Goal: Communication & Community: Answer question/provide support

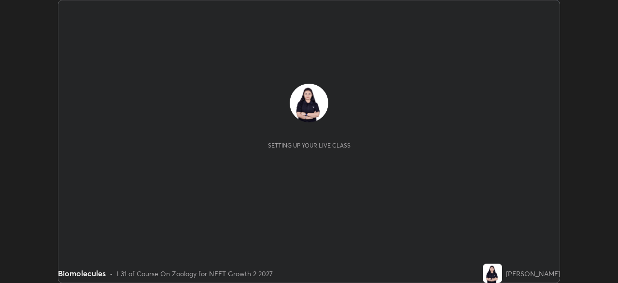
scroll to position [283, 618]
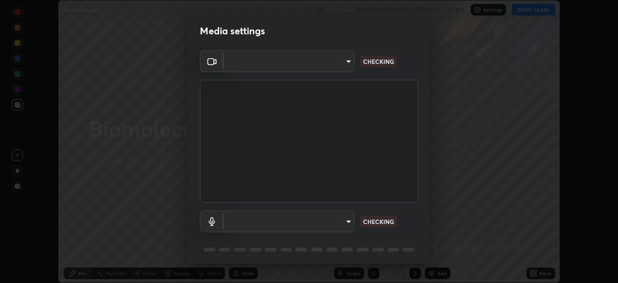
type input "5402053dac797fbd6203b9055fefd71c8703e877445e1219393e3e645ba4b0f2"
type input "communications"
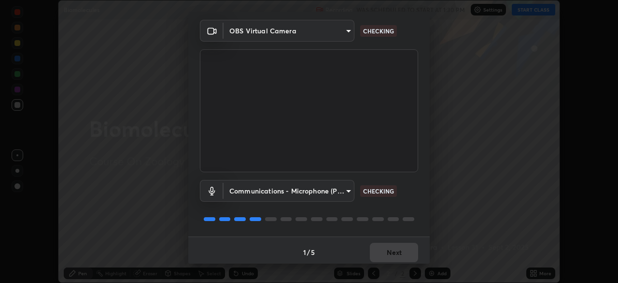
scroll to position [34, 0]
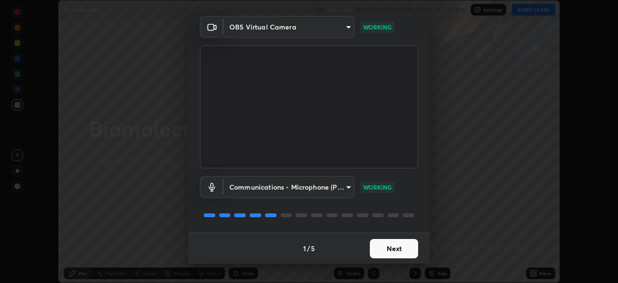
click at [389, 249] on button "Next" at bounding box center [394, 248] width 48 height 19
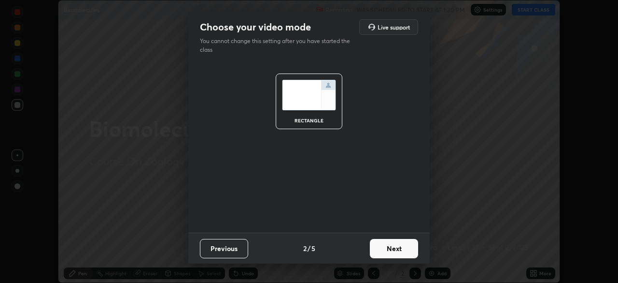
click at [396, 248] on button "Next" at bounding box center [394, 248] width 48 height 19
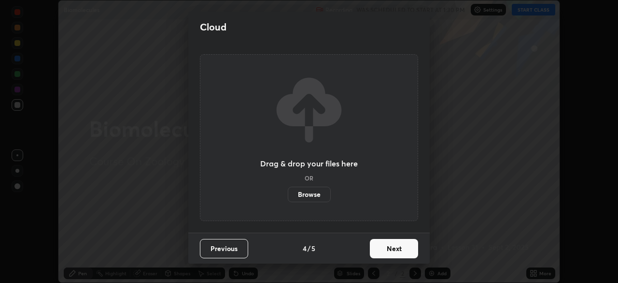
click at [403, 245] on button "Next" at bounding box center [394, 248] width 48 height 19
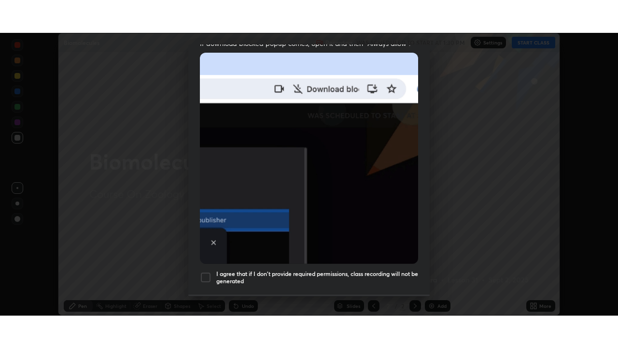
scroll to position [231, 0]
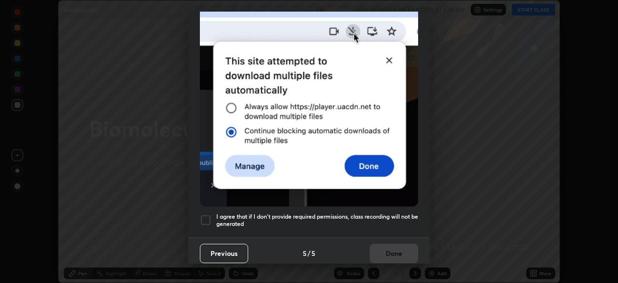
click at [378, 214] on h5 "I agree that if I don't provide required permissions, class recording will not …" at bounding box center [317, 220] width 202 height 15
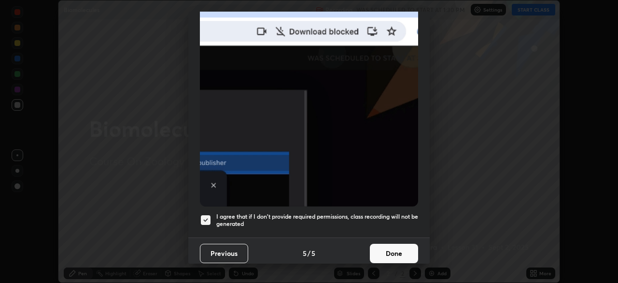
click at [397, 250] on button "Done" at bounding box center [394, 252] width 48 height 19
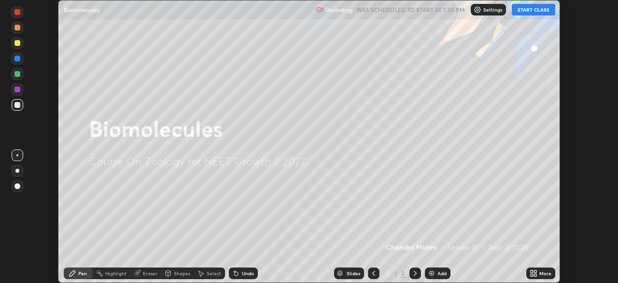
click at [536, 8] on button "START CLASS" at bounding box center [533, 10] width 43 height 12
click at [545, 277] on div "More" at bounding box center [541, 273] width 29 height 12
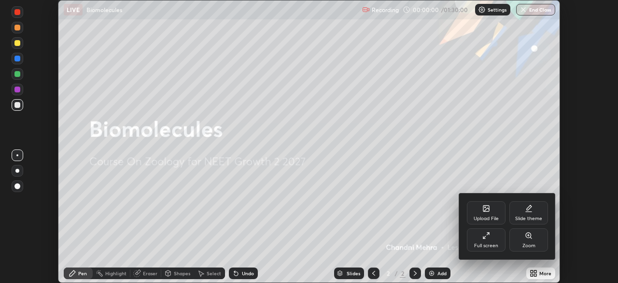
click at [490, 244] on div "Full screen" at bounding box center [486, 245] width 24 height 5
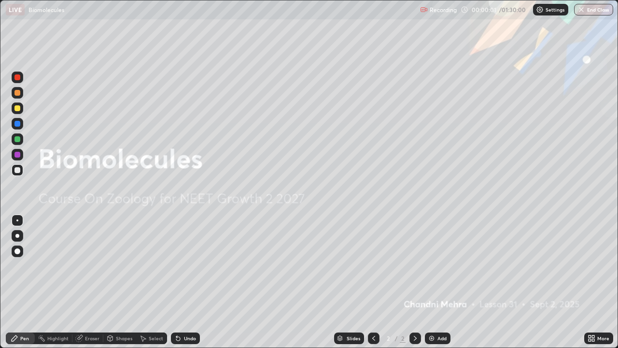
click at [428, 282] on img at bounding box center [432, 338] width 8 height 8
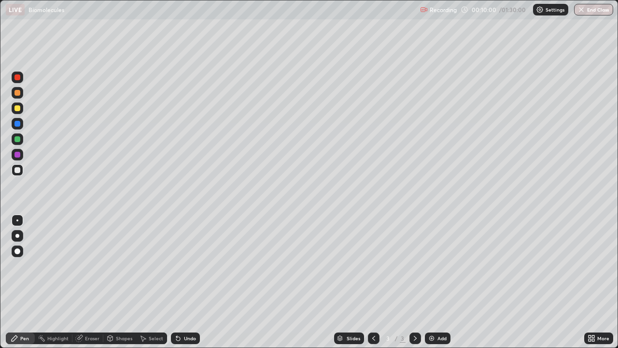
click at [19, 236] on div at bounding box center [18, 236] width 12 height 12
click at [18, 108] on div at bounding box center [17, 108] width 6 height 6
click at [18, 174] on div at bounding box center [18, 170] width 12 height 12
click at [186, 282] on div "Undo" at bounding box center [190, 338] width 12 height 5
click at [185, 282] on div "Undo" at bounding box center [185, 338] width 29 height 12
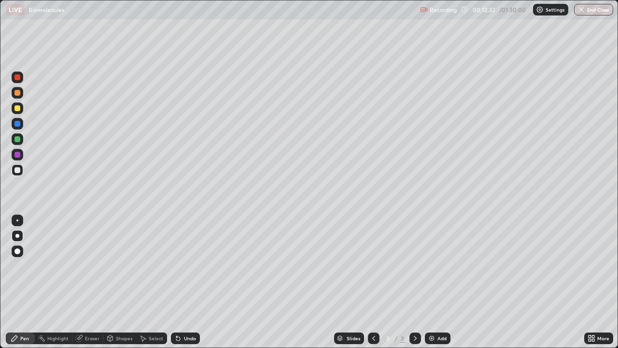
click at [90, 282] on div "Eraser" at bounding box center [92, 338] width 14 height 5
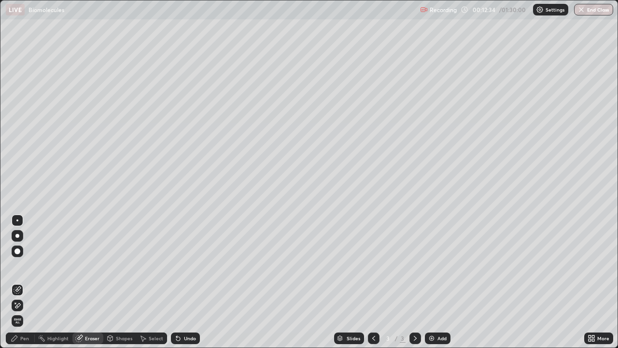
click at [16, 282] on icon at bounding box center [15, 338] width 6 height 6
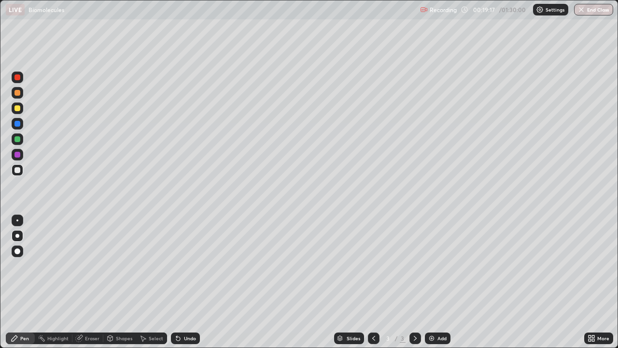
click at [184, 282] on div "Undo" at bounding box center [190, 338] width 12 height 5
click at [177, 282] on icon at bounding box center [178, 339] width 4 height 4
click at [176, 282] on icon at bounding box center [178, 339] width 4 height 4
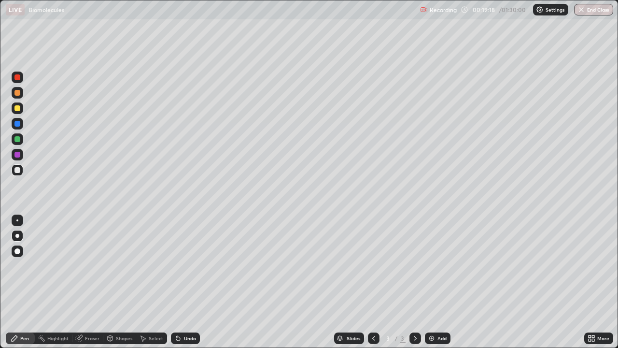
click at [176, 282] on icon at bounding box center [178, 339] width 4 height 4
click at [177, 282] on icon at bounding box center [178, 339] width 4 height 4
click at [176, 282] on icon at bounding box center [178, 339] width 4 height 4
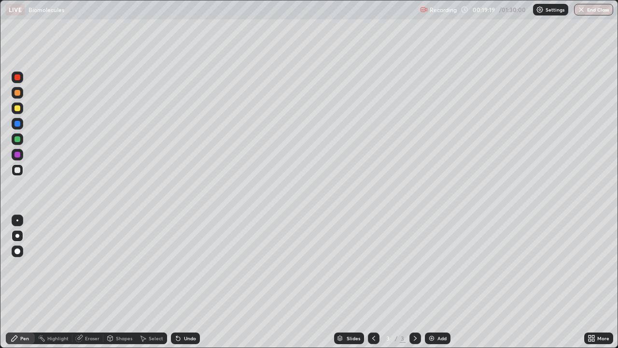
click at [177, 282] on icon at bounding box center [178, 339] width 4 height 4
click at [176, 282] on icon at bounding box center [178, 339] width 4 height 4
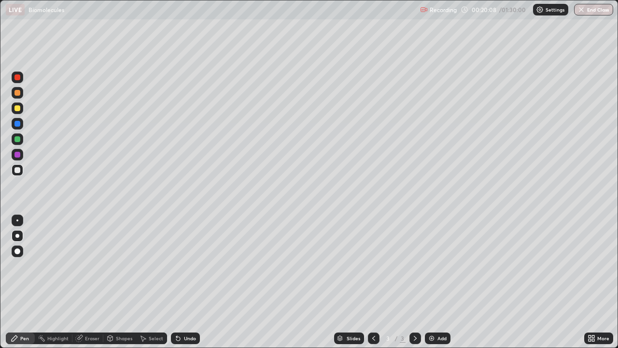
click at [184, 282] on div "Undo" at bounding box center [185, 338] width 29 height 12
click at [184, 282] on div "Undo" at bounding box center [190, 338] width 12 height 5
click at [17, 93] on div at bounding box center [17, 93] width 6 height 6
click at [19, 139] on div at bounding box center [17, 139] width 6 height 6
click at [17, 125] on div at bounding box center [17, 124] width 6 height 6
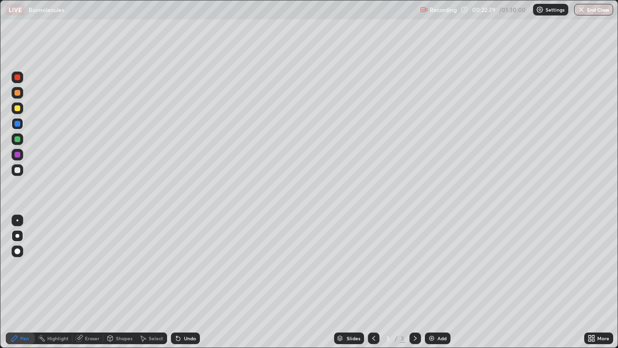
click at [17, 77] on div at bounding box center [17, 77] width 6 height 6
click at [187, 282] on div "Undo" at bounding box center [190, 338] width 12 height 5
click at [190, 282] on div "Undo" at bounding box center [190, 338] width 12 height 5
click at [193, 282] on div "Undo" at bounding box center [190, 338] width 12 height 5
click at [439, 282] on div "Add" at bounding box center [442, 338] width 9 height 5
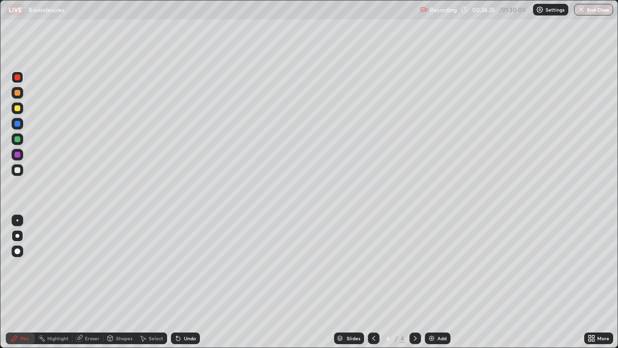
click at [16, 169] on div at bounding box center [17, 170] width 6 height 6
click at [373, 282] on icon at bounding box center [374, 338] width 8 height 8
click at [414, 282] on icon at bounding box center [416, 338] width 8 height 8
click at [18, 110] on div at bounding box center [17, 108] width 6 height 6
click at [176, 282] on icon at bounding box center [178, 339] width 4 height 4
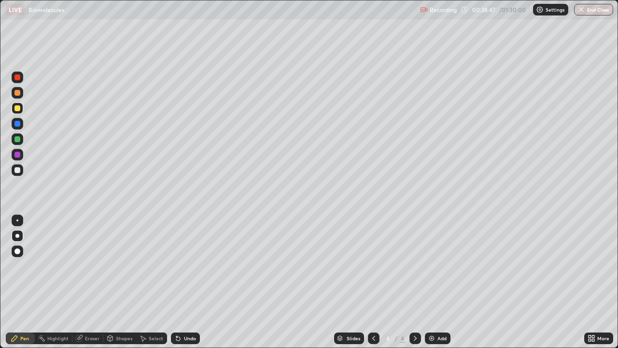
click at [179, 282] on icon at bounding box center [178, 338] width 8 height 8
click at [84, 282] on div "Eraser" at bounding box center [87, 338] width 31 height 12
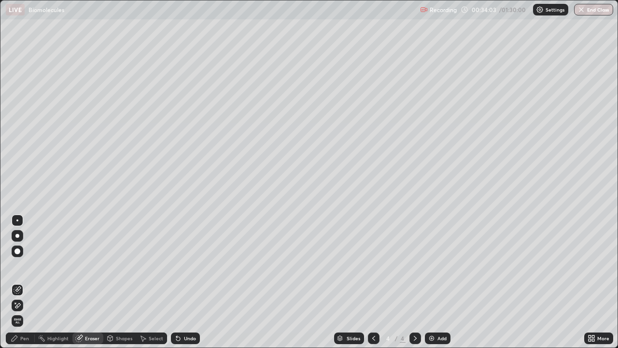
click at [18, 282] on icon at bounding box center [15, 338] width 8 height 8
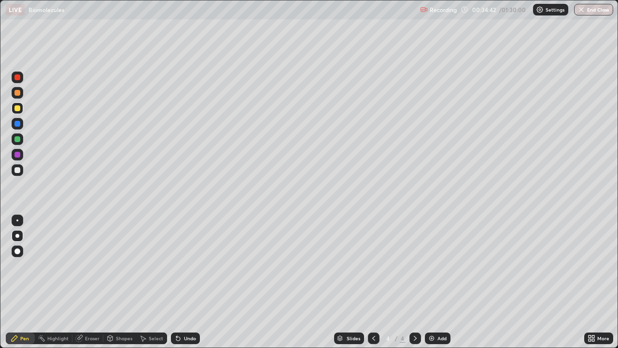
click at [441, 282] on div "Add" at bounding box center [442, 338] width 9 height 5
click at [20, 170] on div at bounding box center [17, 170] width 6 height 6
click at [184, 282] on div "Undo" at bounding box center [190, 338] width 12 height 5
click at [184, 282] on div "Undo" at bounding box center [185, 338] width 29 height 12
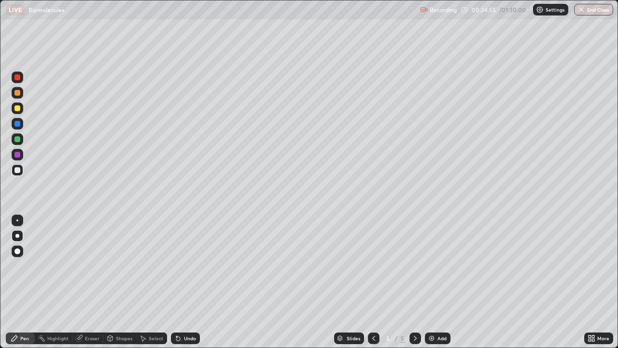
click at [184, 282] on div "Undo" at bounding box center [185, 338] width 29 height 12
click at [185, 282] on div "Undo" at bounding box center [185, 338] width 29 height 12
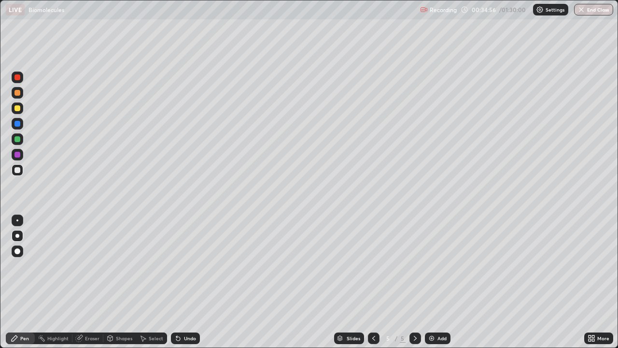
click at [185, 282] on div "Undo" at bounding box center [185, 338] width 29 height 12
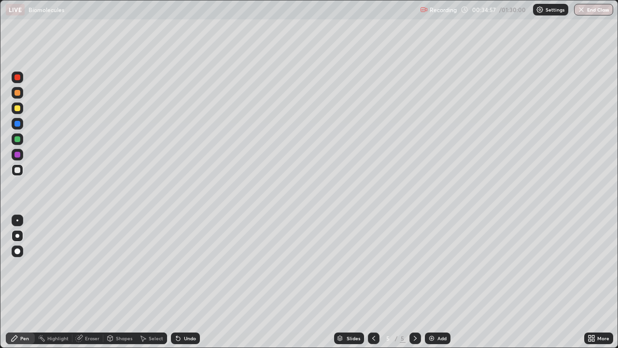
click at [185, 282] on div "Undo" at bounding box center [185, 338] width 29 height 12
click at [16, 110] on div at bounding box center [17, 108] width 6 height 6
click at [18, 172] on div at bounding box center [17, 170] width 6 height 6
click at [17, 112] on div at bounding box center [18, 108] width 12 height 12
click at [17, 155] on div at bounding box center [17, 155] width 6 height 6
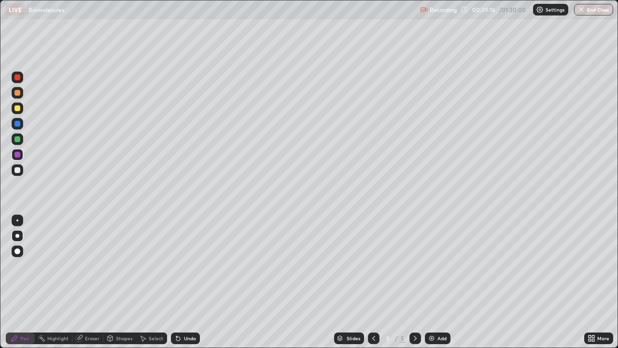
click at [21, 111] on div at bounding box center [18, 108] width 12 height 12
click at [19, 143] on div at bounding box center [18, 139] width 12 height 12
click at [189, 282] on div "Undo" at bounding box center [190, 338] width 12 height 5
click at [192, 282] on div "Undo" at bounding box center [190, 338] width 12 height 5
click at [441, 282] on div "Add" at bounding box center [438, 338] width 26 height 12
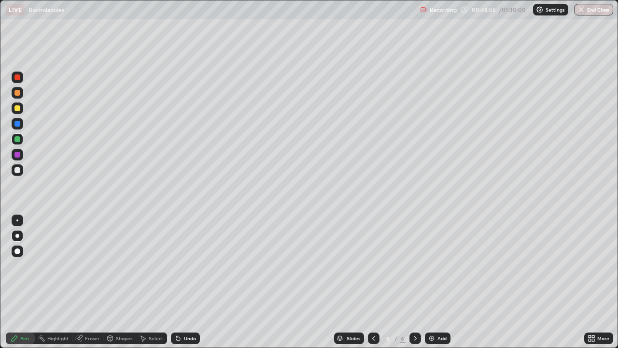
click at [372, 282] on icon at bounding box center [374, 338] width 8 height 8
click at [414, 282] on icon at bounding box center [415, 338] width 3 height 5
click at [182, 282] on div "Undo" at bounding box center [185, 338] width 29 height 12
click at [187, 282] on div "Undo" at bounding box center [190, 338] width 12 height 5
click at [185, 282] on div "Undo" at bounding box center [185, 338] width 29 height 12
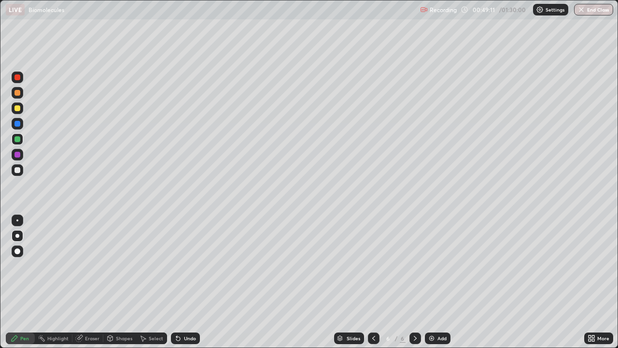
click at [185, 282] on div "Undo" at bounding box center [185, 338] width 29 height 12
click at [184, 282] on div "Undo" at bounding box center [190, 338] width 12 height 5
click at [18, 166] on div at bounding box center [18, 170] width 12 height 12
click at [182, 282] on div "Undo" at bounding box center [185, 338] width 29 height 12
click at [181, 282] on div "Undo" at bounding box center [185, 338] width 29 height 12
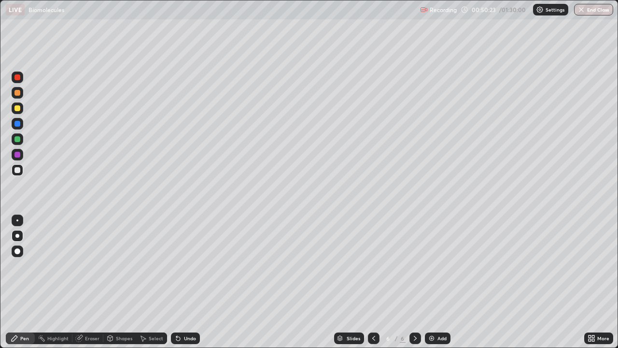
click at [16, 144] on div at bounding box center [18, 139] width 12 height 12
click at [181, 282] on div "Undo" at bounding box center [185, 338] width 29 height 12
click at [19, 169] on div at bounding box center [17, 170] width 6 height 6
click at [438, 282] on div "Add" at bounding box center [442, 338] width 9 height 5
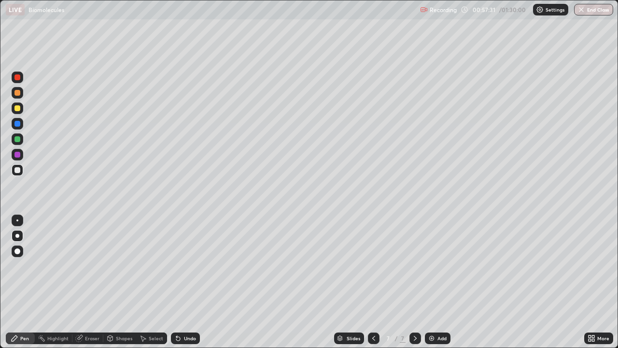
click at [18, 108] on div at bounding box center [17, 108] width 6 height 6
click at [16, 172] on div at bounding box center [17, 170] width 6 height 6
click at [17, 124] on div at bounding box center [17, 124] width 6 height 6
click at [122, 282] on div "Shapes" at bounding box center [119, 337] width 33 height 19
click at [123, 282] on div "Shapes" at bounding box center [119, 337] width 33 height 19
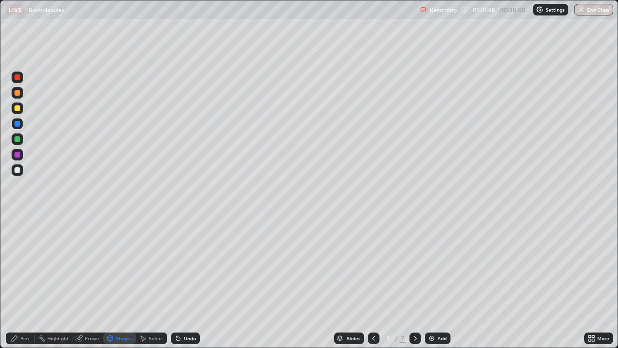
click at [23, 282] on div "Pen" at bounding box center [24, 338] width 9 height 5
click at [88, 282] on div "Eraser" at bounding box center [87, 337] width 31 height 19
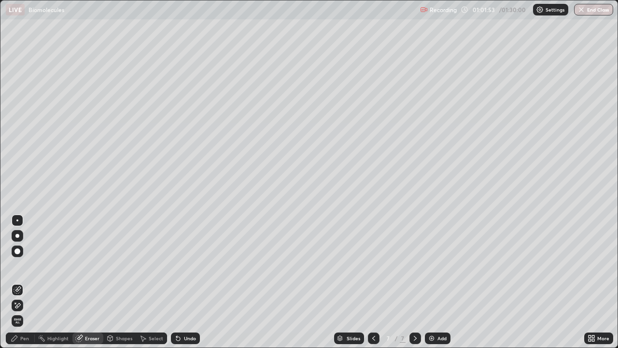
click at [22, 282] on div "Pen" at bounding box center [20, 338] width 29 height 12
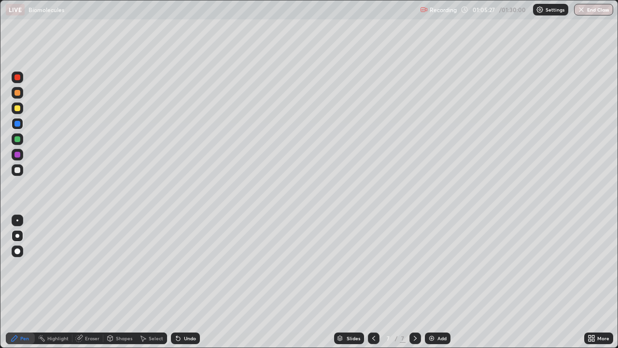
click at [595, 13] on button "End Class" at bounding box center [593, 10] width 39 height 12
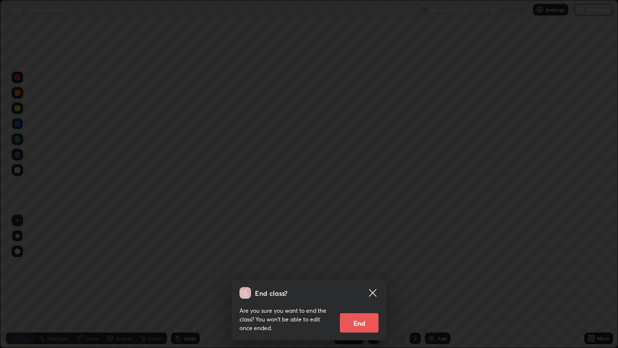
click at [357, 282] on button "End" at bounding box center [359, 322] width 39 height 19
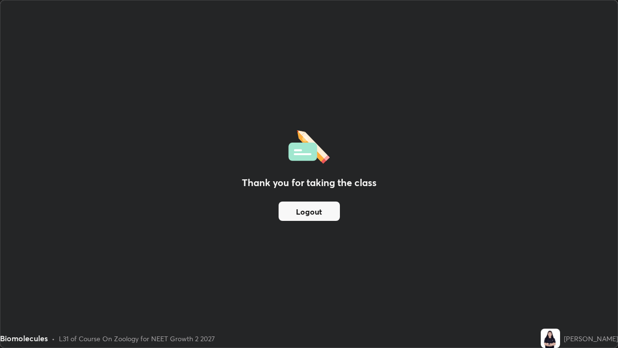
click at [382, 262] on div "Thank you for taking the class Logout" at bounding box center [308, 173] width 617 height 347
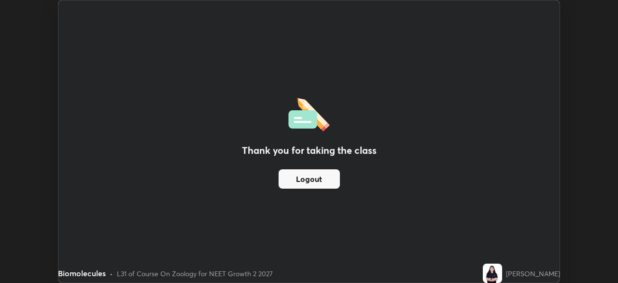
scroll to position [48021, 47685]
click at [318, 185] on button "Logout" at bounding box center [309, 178] width 61 height 19
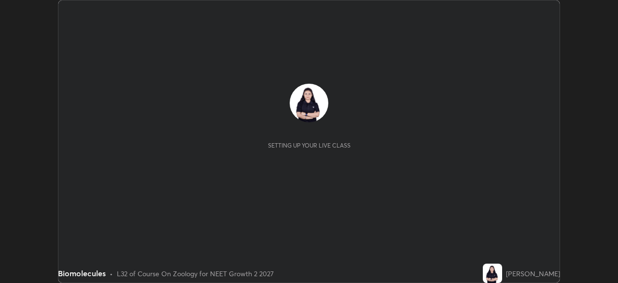
scroll to position [283, 618]
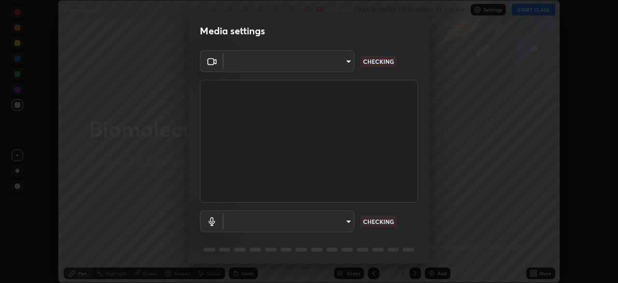
type input "5402053dac797fbd6203b9055fefd71c8703e877445e1219393e3e645ba4b0f2"
type input "communications"
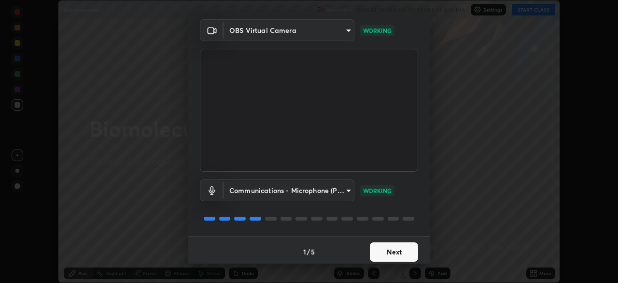
scroll to position [34, 0]
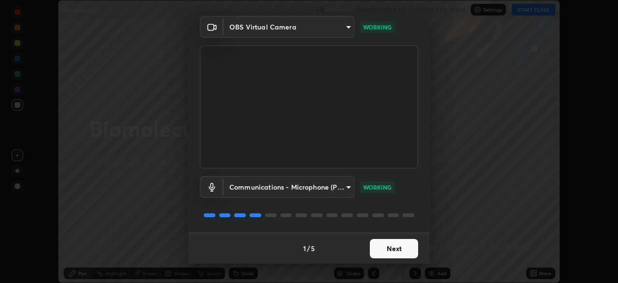
click at [391, 250] on button "Next" at bounding box center [394, 248] width 48 height 19
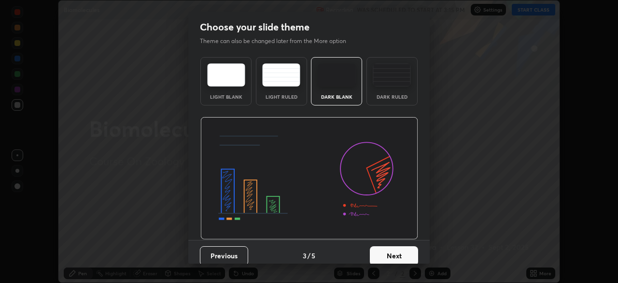
click at [392, 249] on button "Next" at bounding box center [394, 255] width 48 height 19
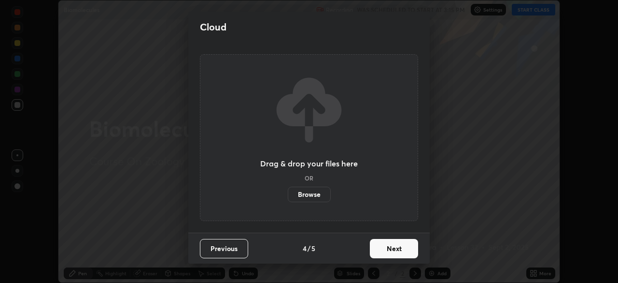
click at [391, 249] on button "Next" at bounding box center [394, 248] width 48 height 19
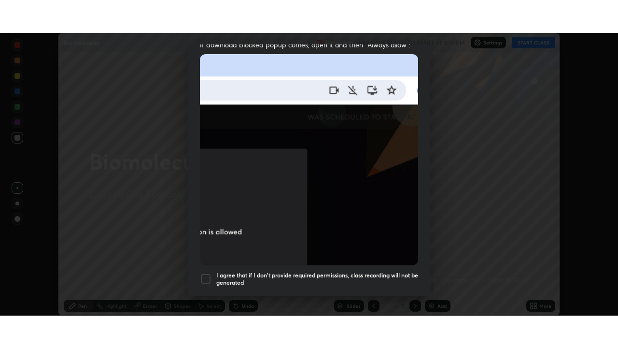
scroll to position [231, 0]
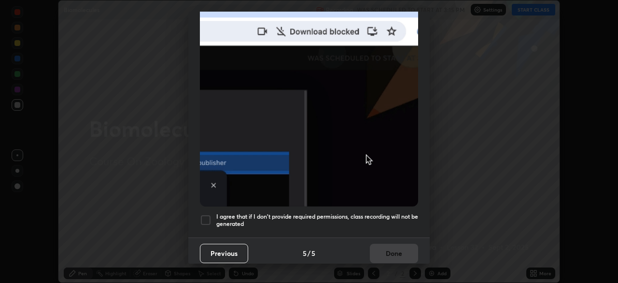
click at [337, 214] on h5 "I agree that if I don't provide required permissions, class recording will not …" at bounding box center [317, 220] width 202 height 15
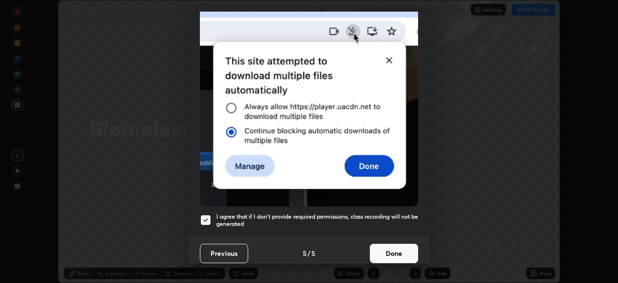
click at [378, 247] on button "Done" at bounding box center [394, 252] width 48 height 19
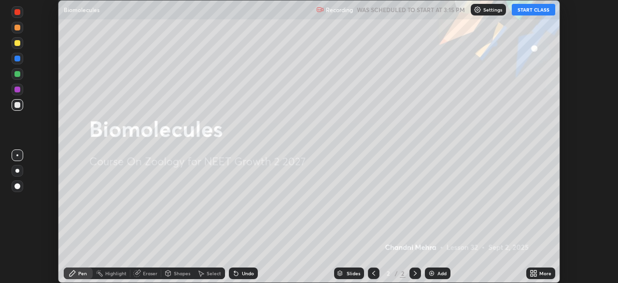
click at [529, 13] on button "START CLASS" at bounding box center [533, 10] width 43 height 12
click at [535, 271] on icon at bounding box center [535, 271] width 2 height 2
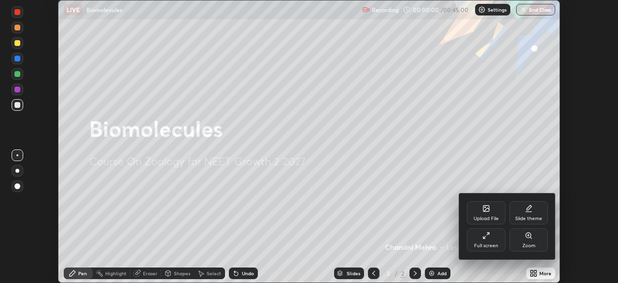
click at [495, 241] on div "Full screen" at bounding box center [486, 239] width 39 height 23
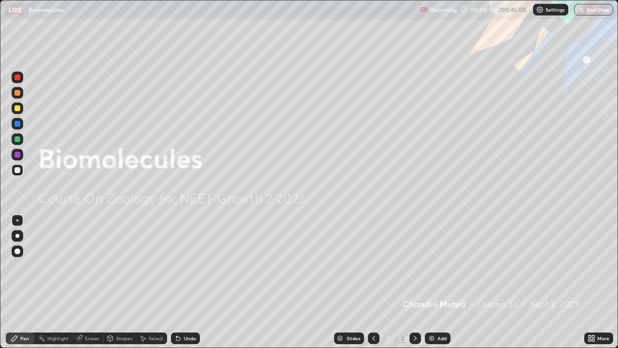
scroll to position [348, 618]
click at [435, 282] on div "Add" at bounding box center [438, 338] width 26 height 12
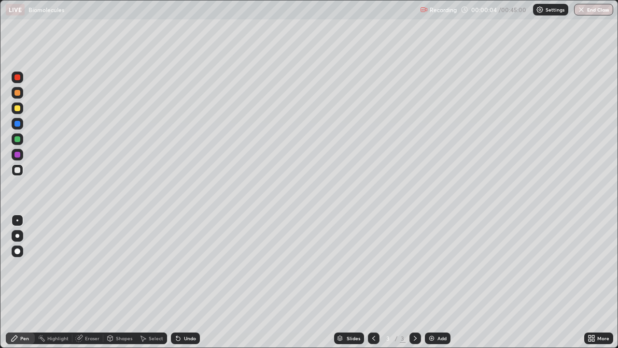
click at [17, 236] on div at bounding box center [17, 236] width 4 height 4
click at [17, 109] on div at bounding box center [17, 108] width 6 height 6
click at [185, 282] on div "Undo" at bounding box center [190, 338] width 12 height 5
click at [186, 282] on div "Undo" at bounding box center [190, 338] width 12 height 5
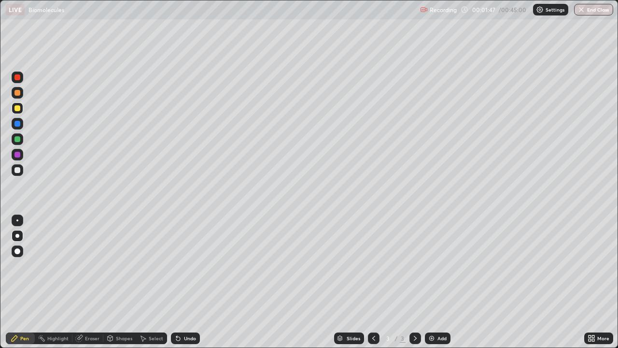
click at [186, 282] on div "Undo" at bounding box center [185, 338] width 29 height 12
click at [20, 171] on div at bounding box center [17, 170] width 6 height 6
click at [182, 282] on div "Undo" at bounding box center [185, 338] width 29 height 12
click at [180, 282] on icon at bounding box center [178, 338] width 8 height 8
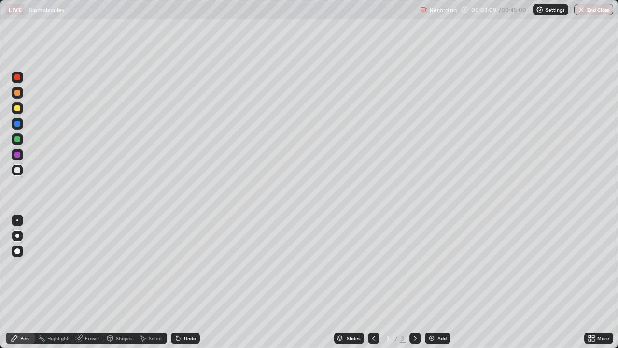
click at [181, 282] on div "Undo" at bounding box center [185, 338] width 29 height 12
click at [184, 282] on div "Undo" at bounding box center [190, 338] width 12 height 5
click at [19, 110] on div at bounding box center [17, 108] width 6 height 6
click at [176, 282] on icon at bounding box center [178, 339] width 4 height 4
click at [174, 282] on icon at bounding box center [178, 338] width 8 height 8
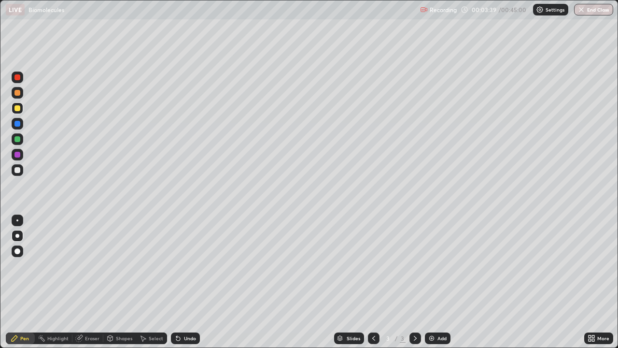
click at [177, 282] on icon at bounding box center [178, 339] width 4 height 4
click at [182, 282] on div "Undo" at bounding box center [185, 338] width 29 height 12
click at [20, 156] on div at bounding box center [17, 155] width 6 height 6
click at [19, 168] on div at bounding box center [17, 170] width 6 height 6
click at [19, 93] on div at bounding box center [17, 93] width 6 height 6
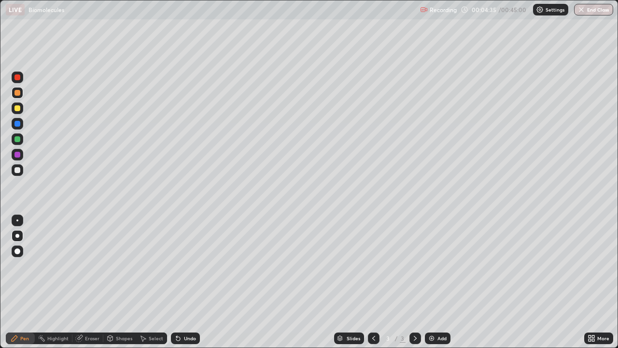
click at [177, 282] on icon at bounding box center [178, 339] width 4 height 4
click at [20, 144] on div at bounding box center [18, 139] width 12 height 12
click at [18, 170] on div at bounding box center [17, 170] width 6 height 6
click at [188, 282] on div "Undo" at bounding box center [190, 338] width 12 height 5
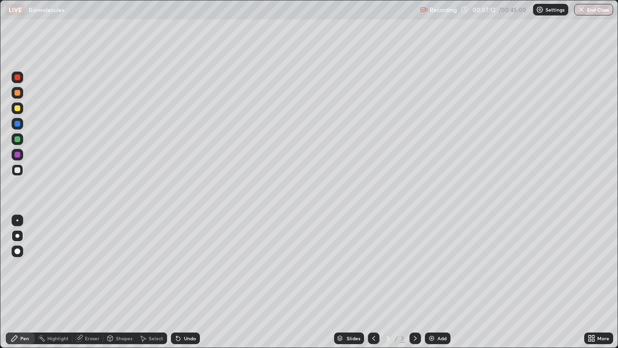
click at [188, 282] on div "Undo" at bounding box center [190, 338] width 12 height 5
click at [194, 282] on div "Undo" at bounding box center [190, 338] width 12 height 5
click at [186, 282] on div "Undo" at bounding box center [190, 338] width 12 height 5
click at [188, 282] on div "Undo" at bounding box center [190, 338] width 12 height 5
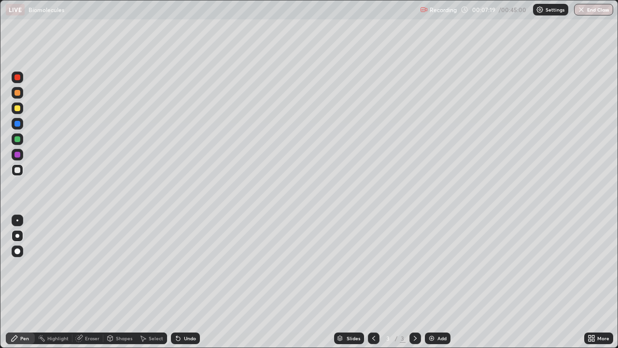
click at [187, 282] on div "Undo" at bounding box center [190, 338] width 12 height 5
click at [184, 282] on div "Undo" at bounding box center [185, 338] width 29 height 12
click at [180, 282] on div "Undo" at bounding box center [185, 338] width 29 height 12
click at [436, 282] on div "Add" at bounding box center [438, 338] width 26 height 12
click at [437, 282] on div "Add" at bounding box center [438, 338] width 26 height 12
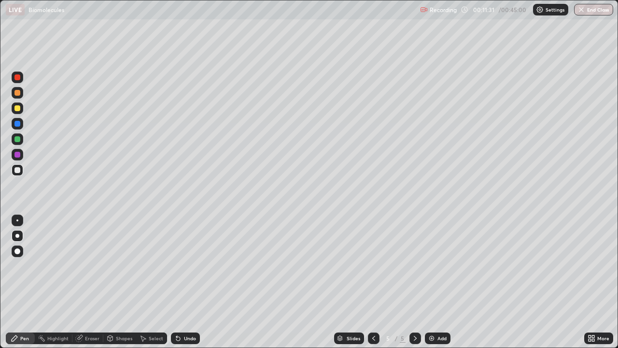
click at [184, 282] on div "Undo" at bounding box center [190, 338] width 12 height 5
click at [187, 282] on div "Undo" at bounding box center [190, 338] width 12 height 5
click at [175, 282] on icon at bounding box center [178, 338] width 8 height 8
click at [176, 282] on icon at bounding box center [176, 336] width 1 height 1
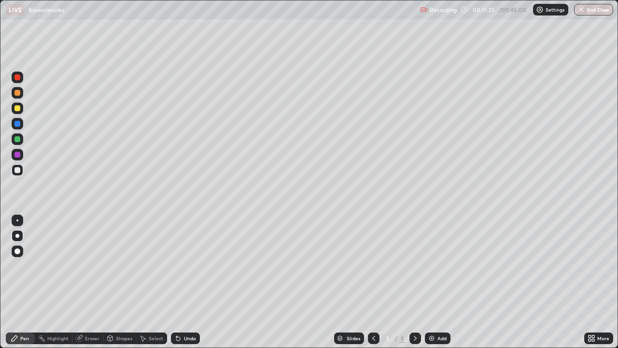
click at [16, 107] on div at bounding box center [17, 108] width 6 height 6
click at [184, 282] on div "Undo" at bounding box center [190, 338] width 12 height 5
click at [185, 282] on div "Undo" at bounding box center [185, 338] width 29 height 12
click at [184, 282] on div "Undo" at bounding box center [190, 338] width 12 height 5
click at [16, 138] on div at bounding box center [17, 139] width 6 height 6
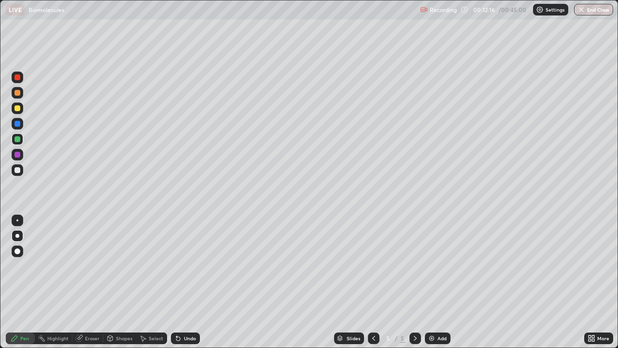
click at [19, 78] on div at bounding box center [17, 77] width 6 height 6
click at [21, 174] on div at bounding box center [18, 170] width 12 height 12
click at [439, 282] on div "Add" at bounding box center [442, 338] width 9 height 5
click at [17, 109] on div at bounding box center [17, 108] width 6 height 6
click at [16, 156] on div at bounding box center [17, 155] width 6 height 6
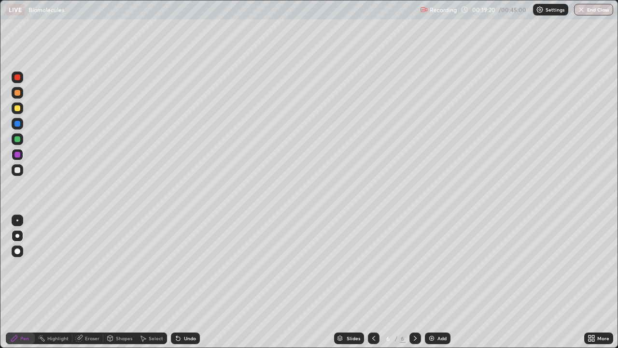
click at [181, 282] on div "Undo" at bounding box center [185, 338] width 29 height 12
click at [19, 169] on div at bounding box center [17, 170] width 6 height 6
click at [20, 97] on div at bounding box center [18, 93] width 12 height 12
click at [190, 282] on div "Undo" at bounding box center [190, 338] width 12 height 5
click at [192, 282] on div "Undo" at bounding box center [190, 338] width 12 height 5
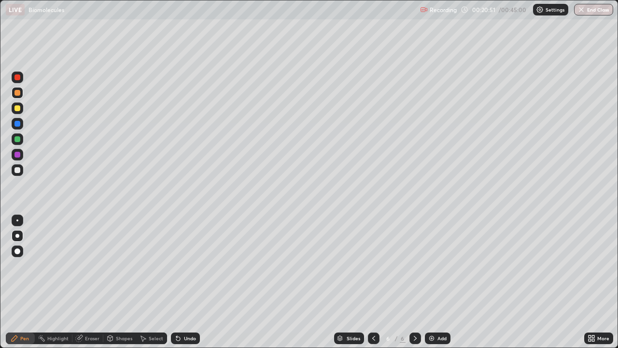
click at [188, 282] on div "Undo" at bounding box center [185, 338] width 29 height 12
click at [186, 282] on div "Undo" at bounding box center [185, 338] width 29 height 12
click at [187, 282] on div "Undo" at bounding box center [185, 338] width 29 height 12
click at [189, 282] on div "Undo" at bounding box center [190, 338] width 12 height 5
click at [189, 282] on div "Undo" at bounding box center [185, 338] width 29 height 12
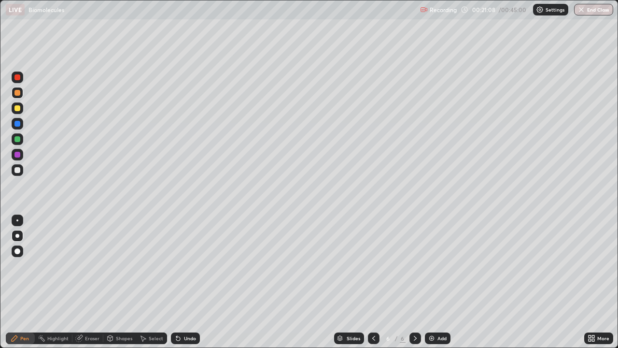
click at [16, 139] on div at bounding box center [17, 139] width 6 height 6
click at [433, 282] on img at bounding box center [432, 338] width 8 height 8
click at [19, 171] on div at bounding box center [17, 170] width 6 height 6
click at [191, 282] on div "Undo" at bounding box center [185, 338] width 29 height 12
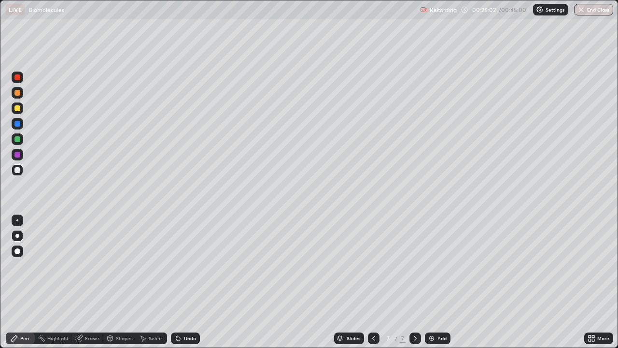
click at [191, 282] on div "Undo" at bounding box center [185, 338] width 29 height 12
click at [192, 282] on div "Undo" at bounding box center [185, 338] width 29 height 12
click at [193, 282] on div "Undo" at bounding box center [185, 338] width 29 height 12
click at [190, 282] on div "Undo" at bounding box center [190, 338] width 12 height 5
click at [189, 282] on div "Undo" at bounding box center [190, 338] width 12 height 5
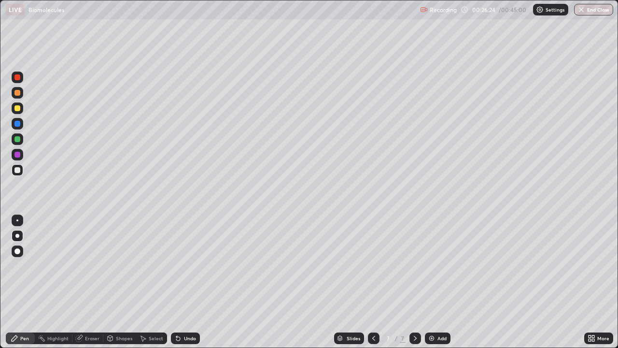
click at [17, 220] on div at bounding box center [17, 220] width 2 height 2
click at [17, 236] on div at bounding box center [17, 236] width 4 height 4
click at [179, 282] on icon at bounding box center [178, 338] width 8 height 8
click at [16, 139] on div at bounding box center [17, 139] width 6 height 6
click at [410, 282] on div at bounding box center [416, 337] width 12 height 19
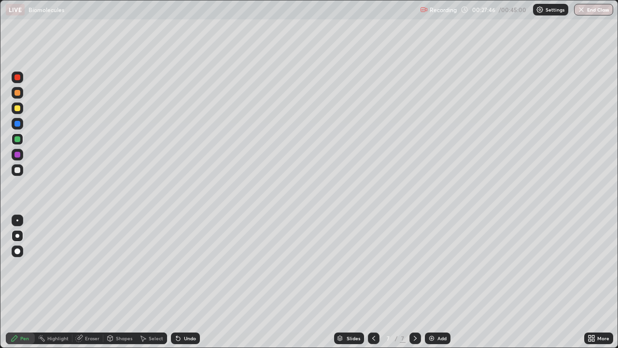
click at [18, 169] on div at bounding box center [17, 170] width 6 height 6
click at [181, 282] on div "Undo" at bounding box center [185, 338] width 29 height 12
click at [18, 109] on div at bounding box center [17, 108] width 6 height 6
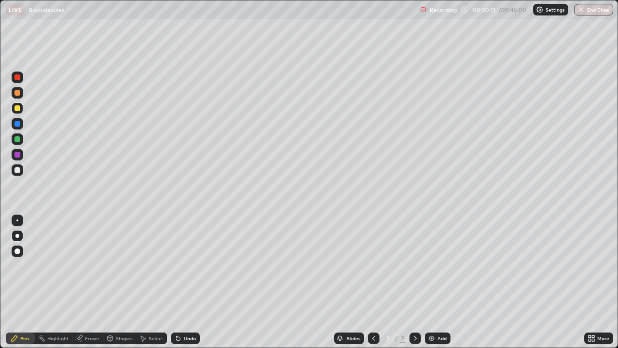
click at [191, 282] on div "Undo" at bounding box center [190, 338] width 12 height 5
click at [292, 282] on div "Slides 7 / 7 Add" at bounding box center [392, 337] width 384 height 19
click at [584, 13] on img "button" at bounding box center [582, 10] width 8 height 8
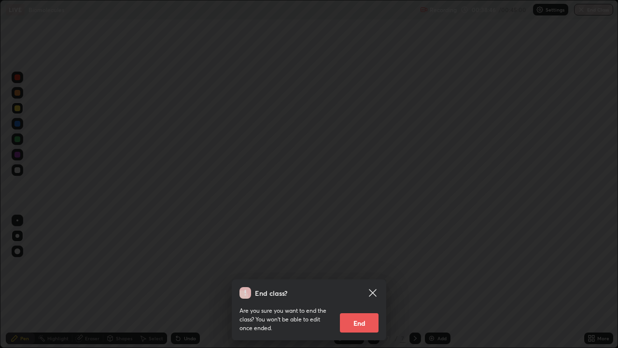
click at [360, 282] on button "End" at bounding box center [359, 322] width 39 height 19
